Goal: Task Accomplishment & Management: Manage account settings

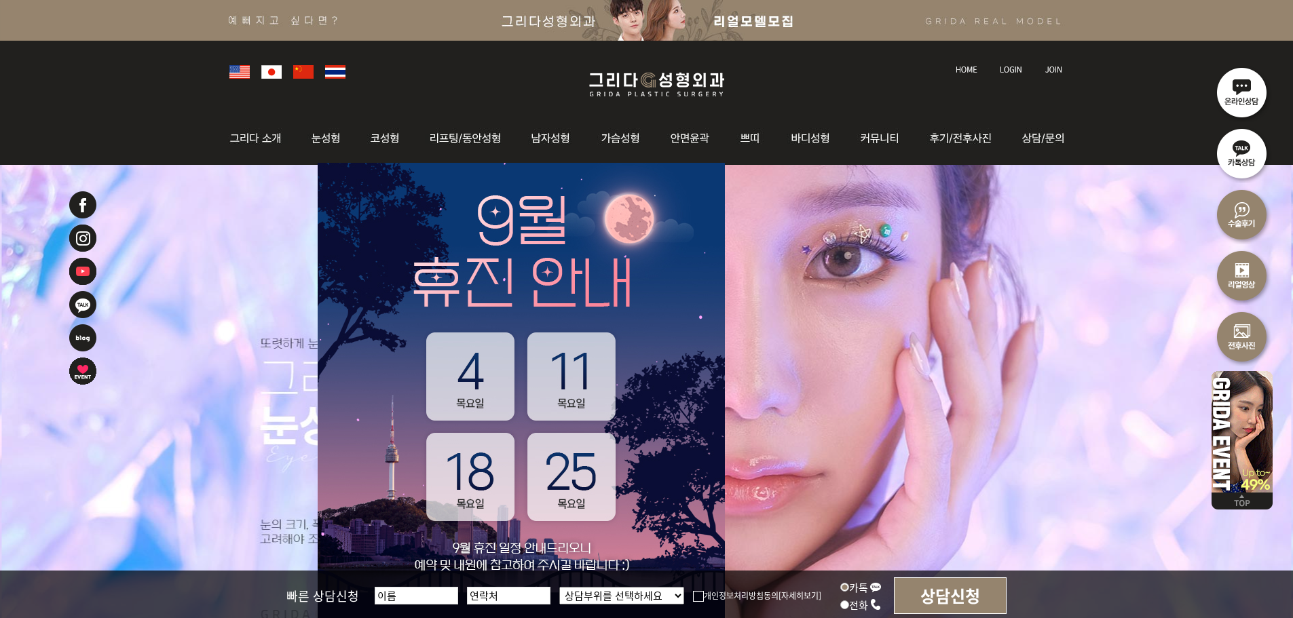
click at [1018, 69] on img at bounding box center [1011, 69] width 22 height 7
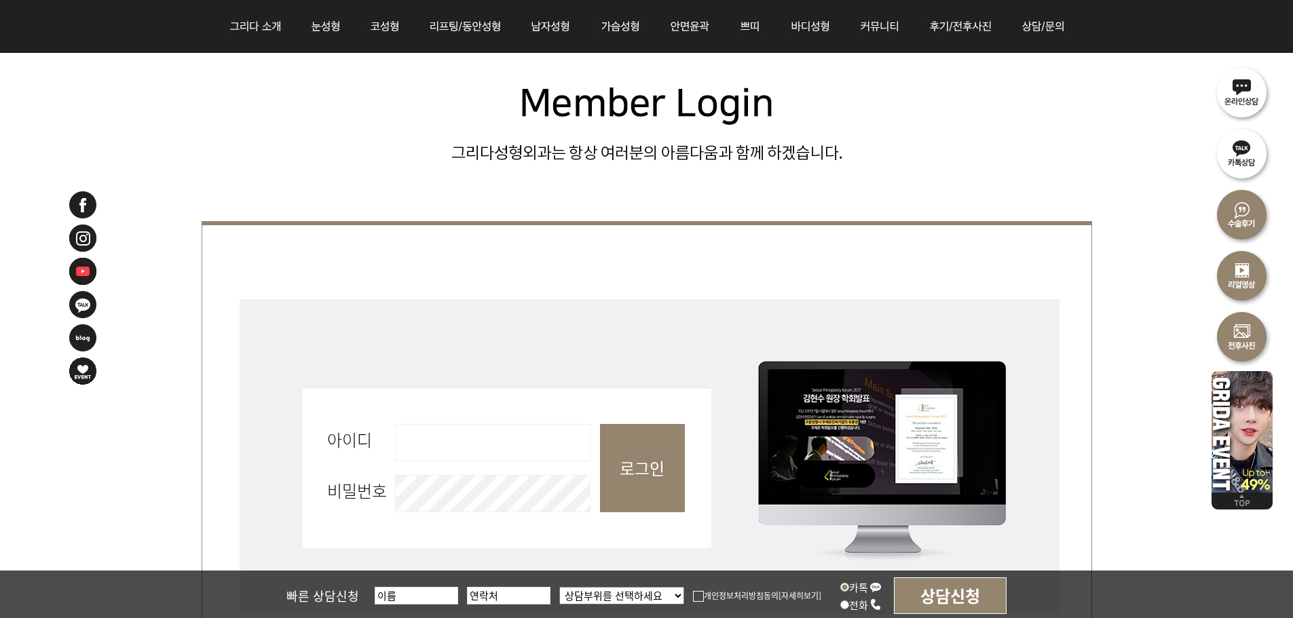
scroll to position [407, 0]
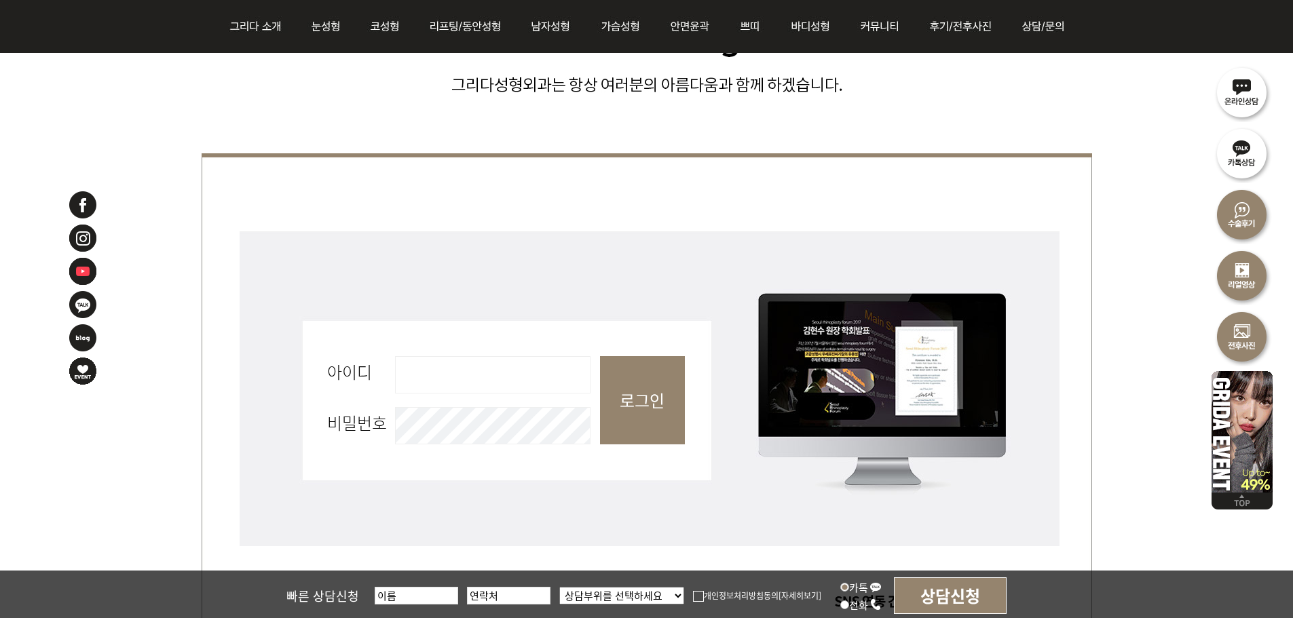
click at [514, 387] on input "아이디 필수" at bounding box center [492, 374] width 195 height 37
type input "admin"
click at [653, 403] on input "로그인" at bounding box center [642, 400] width 85 height 88
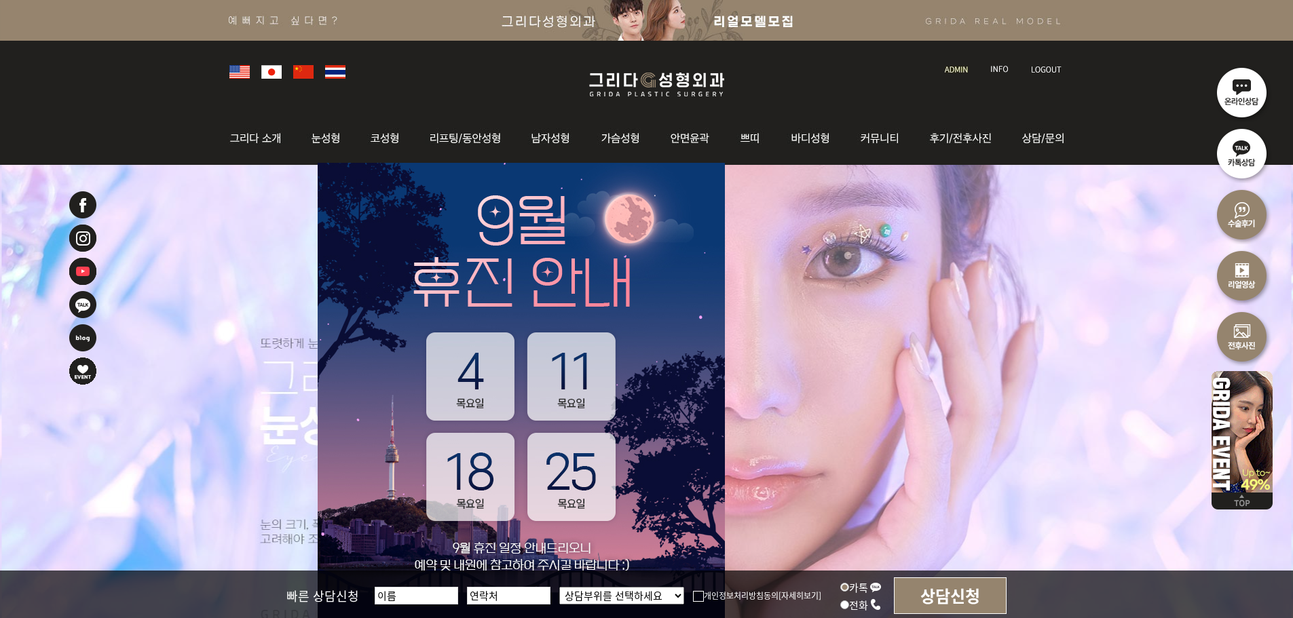
click at [960, 59] on link at bounding box center [957, 57] width 39 height 19
